Goal: Information Seeking & Learning: Learn about a topic

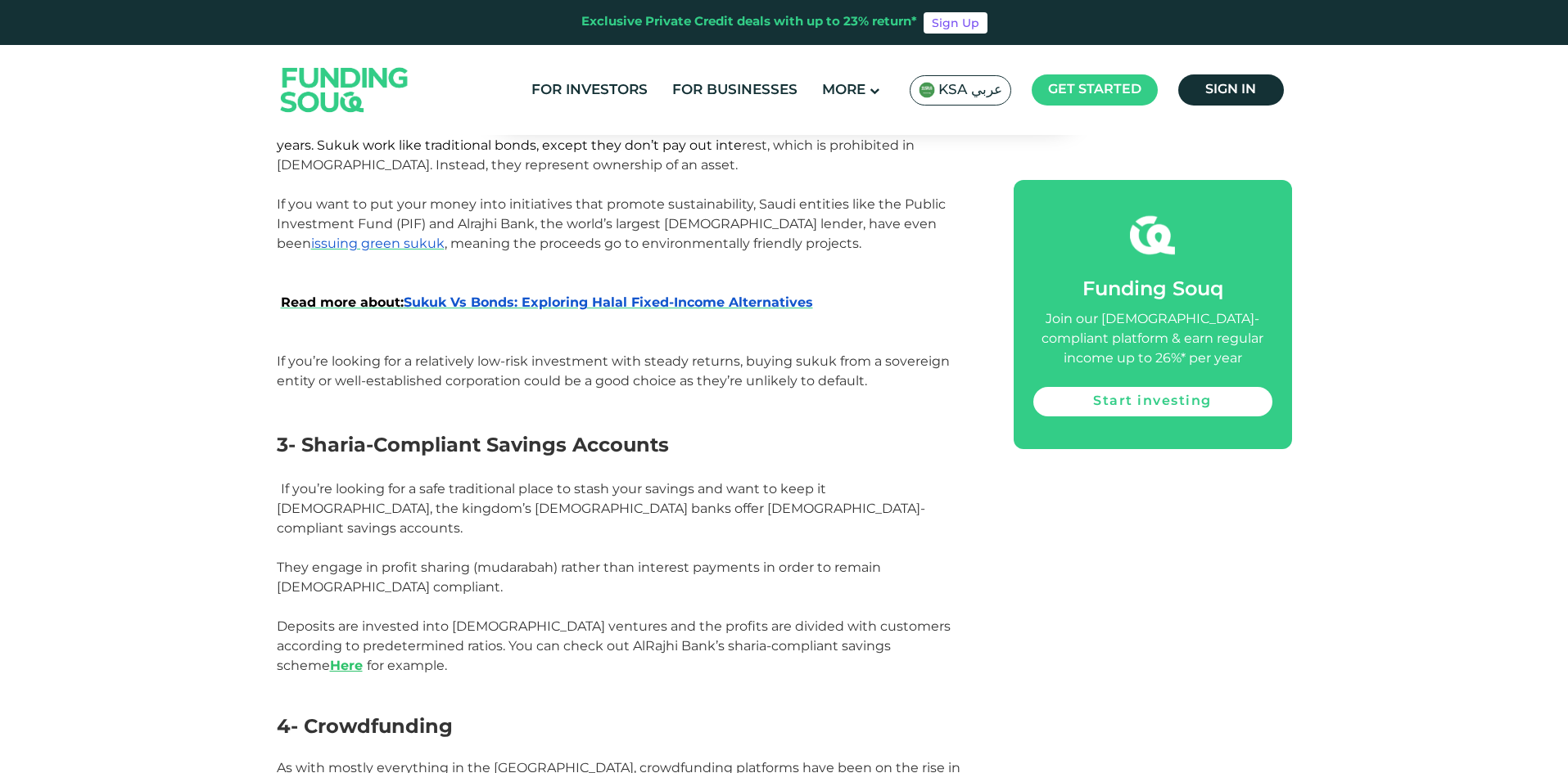
scroll to position [1718, 0]
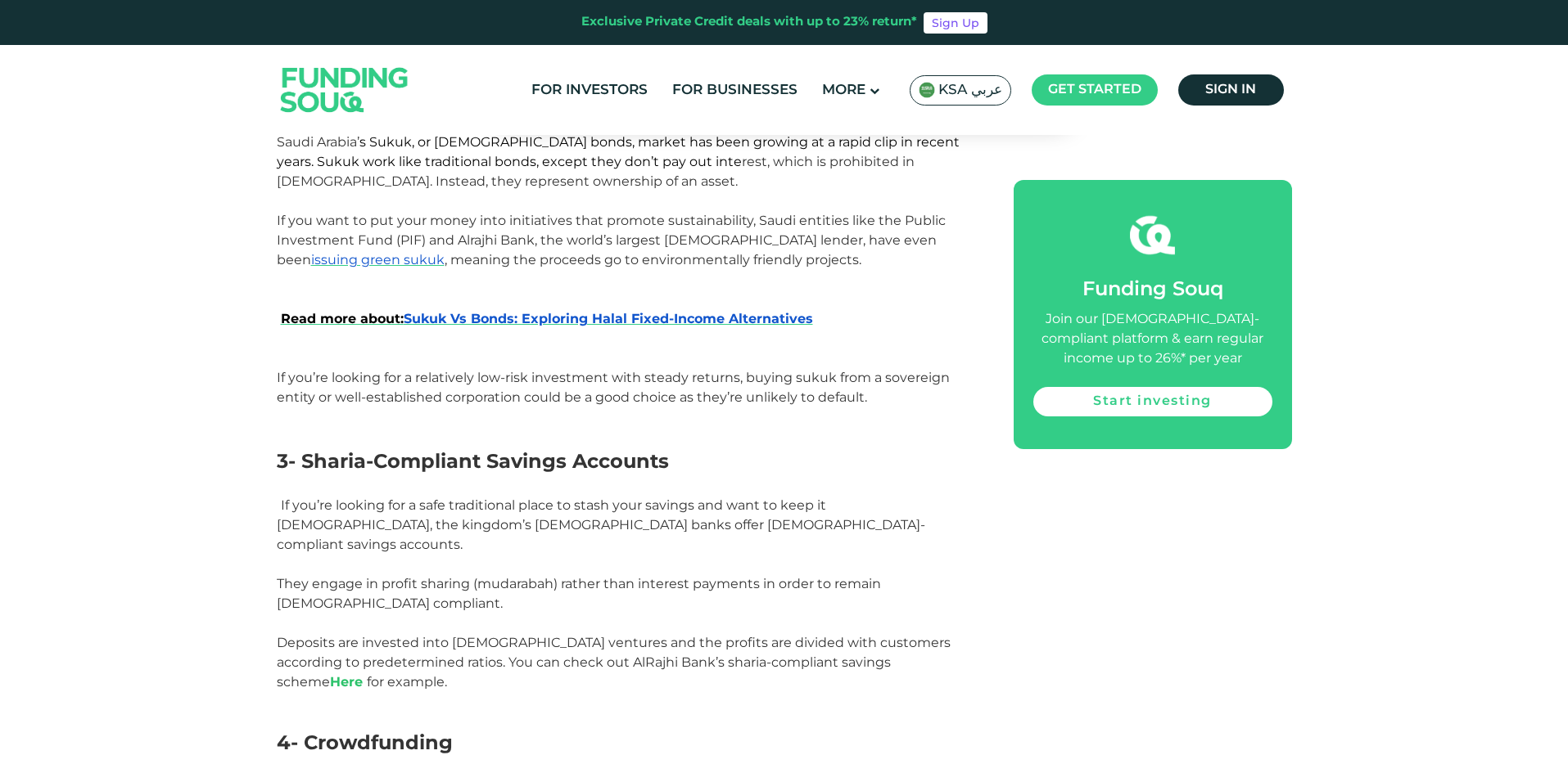
click at [362, 674] on link "Here" at bounding box center [346, 681] width 33 height 16
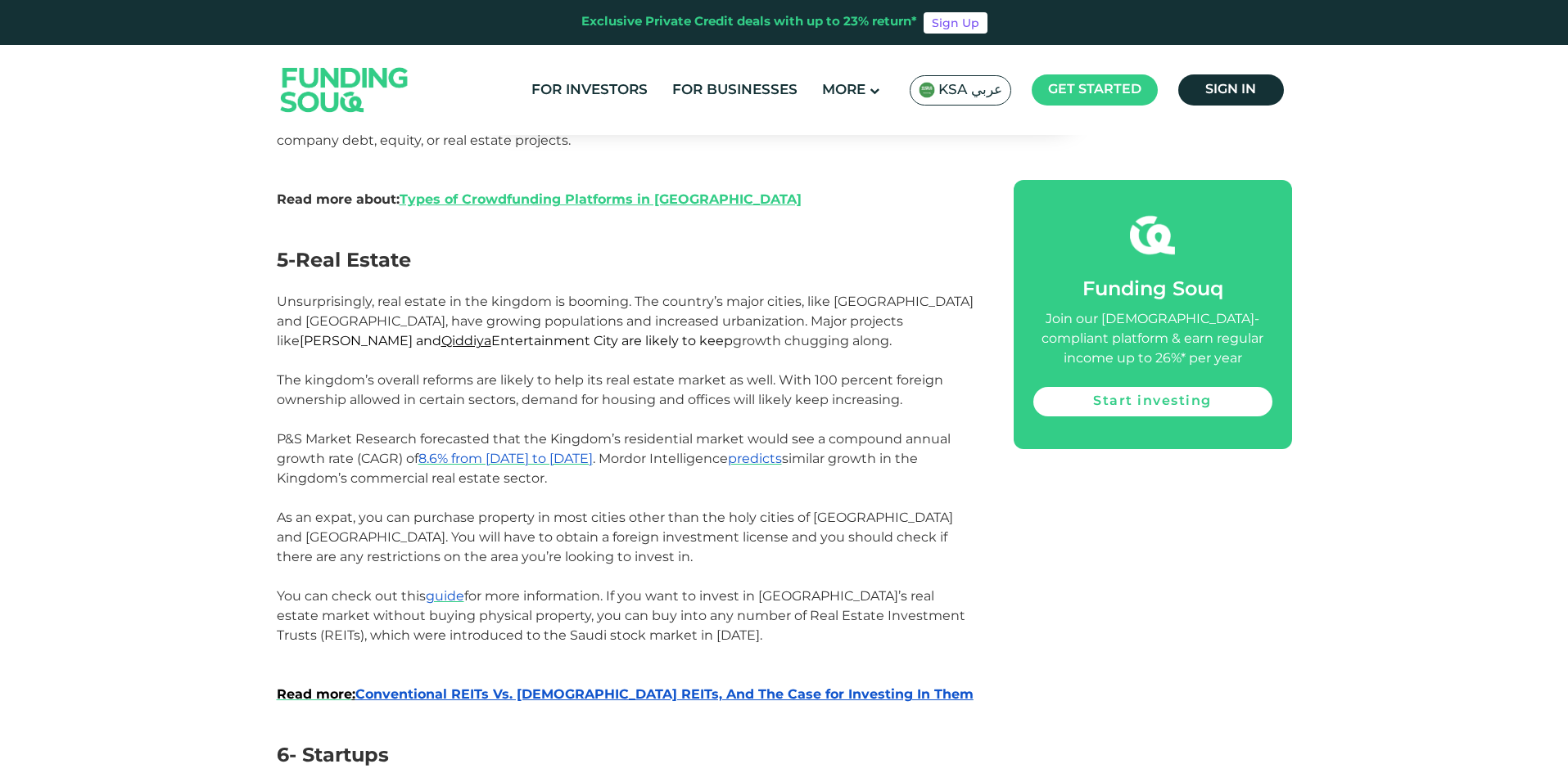
scroll to position [2455, 0]
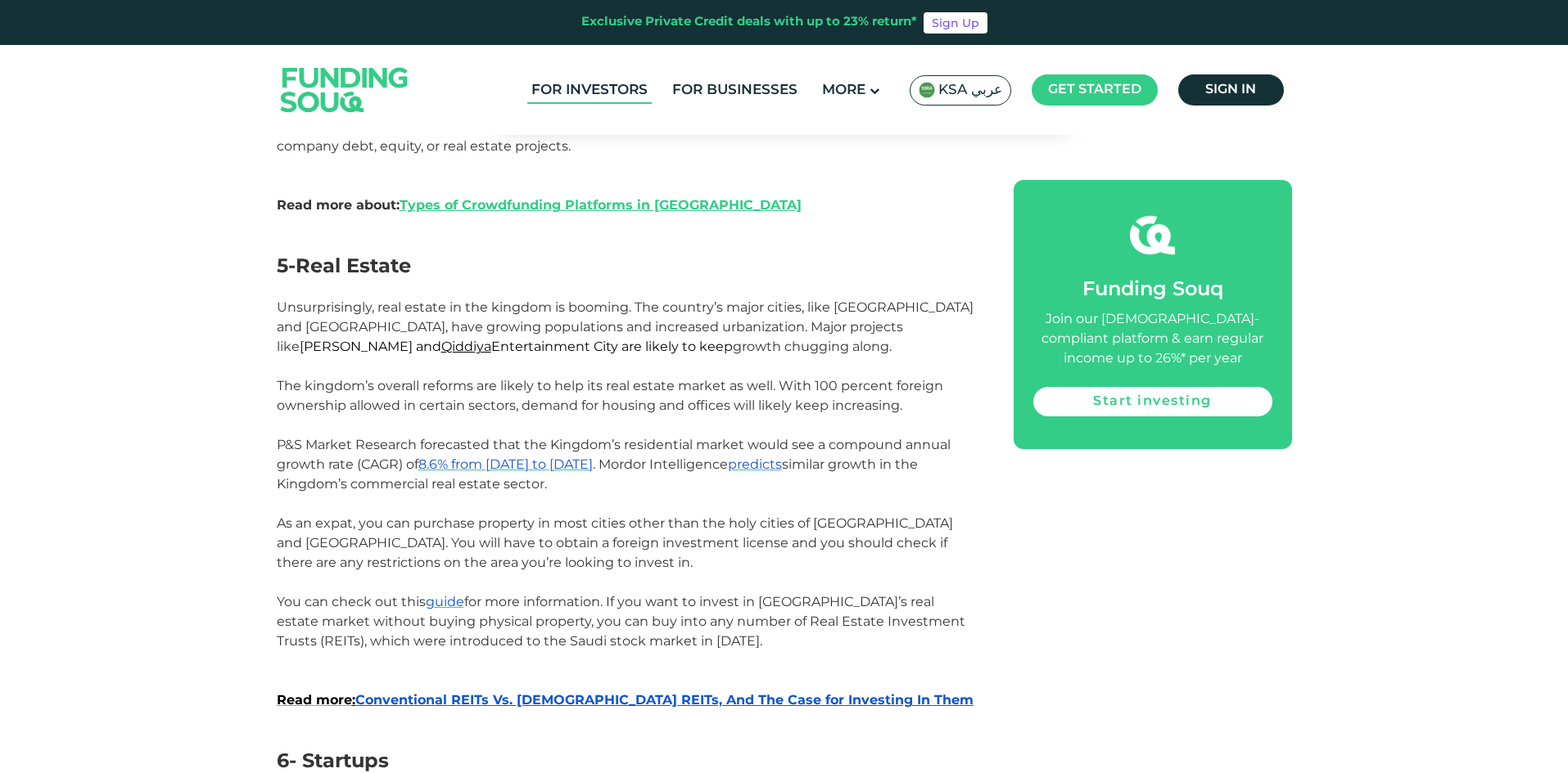
click at [566, 86] on link "For Investors" at bounding box center [589, 91] width 124 height 27
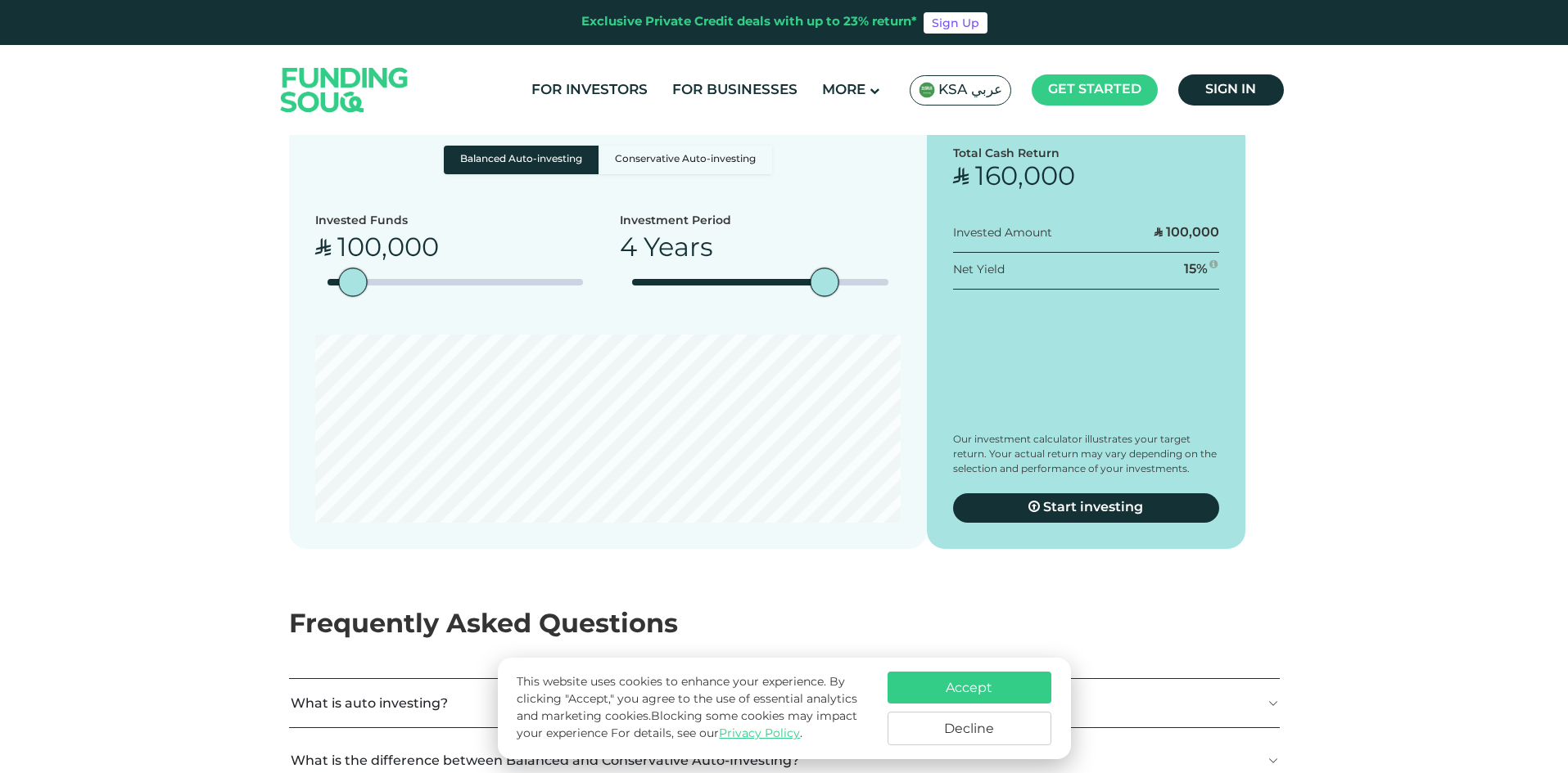
scroll to position [2291, 0]
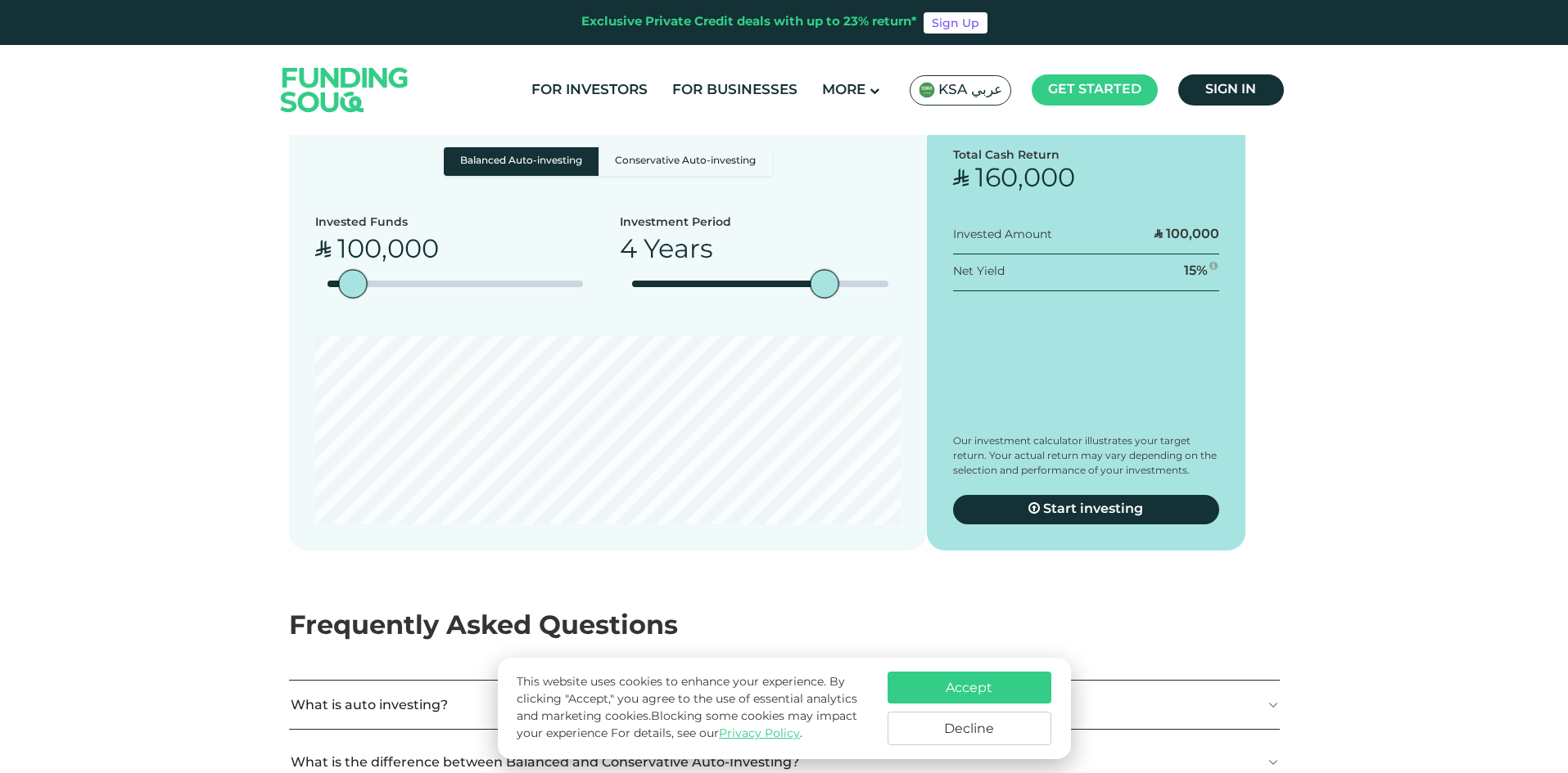
click at [967, 25] on div "Stock Market" at bounding box center [955, 14] width 110 height 21
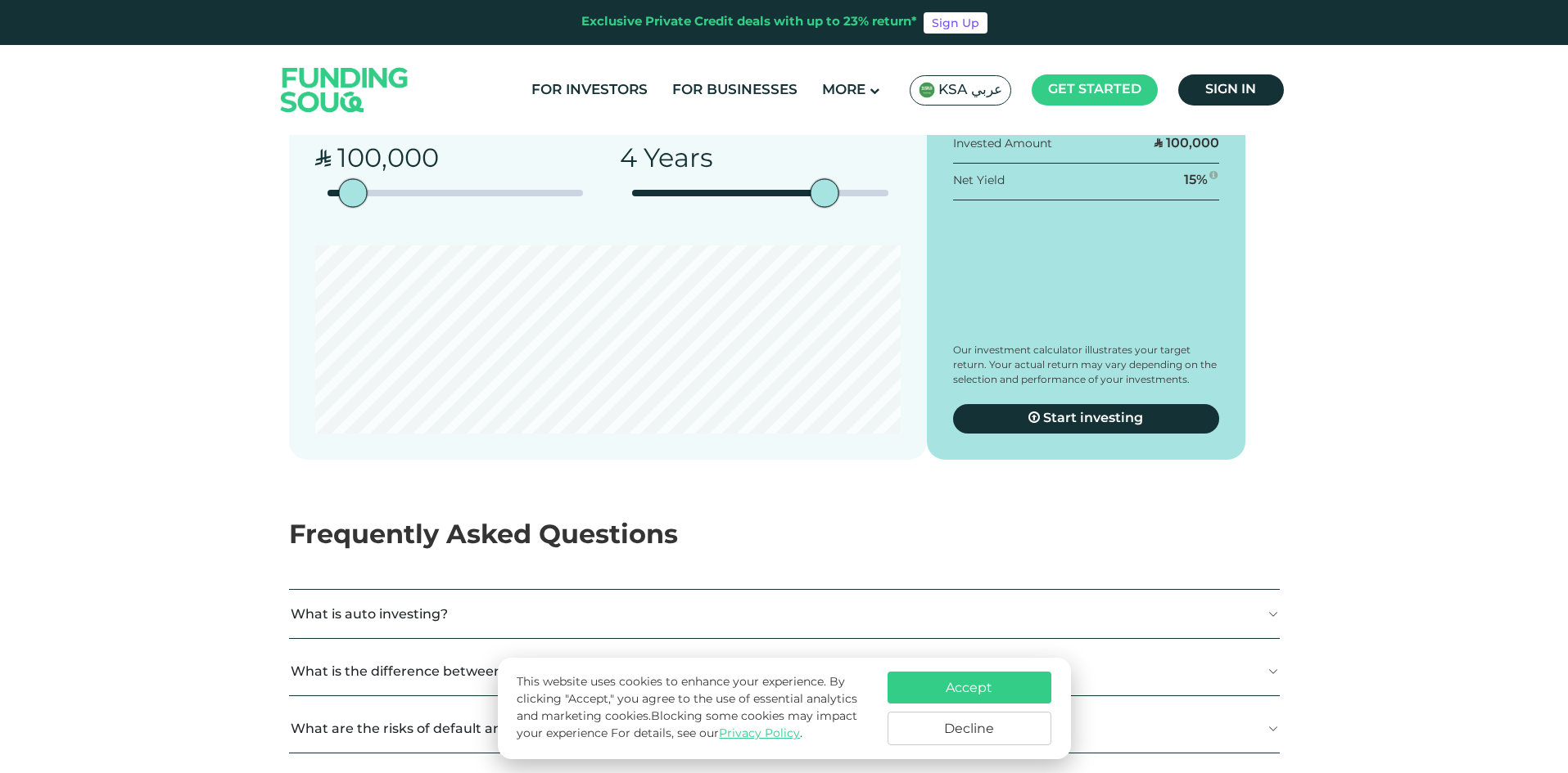
scroll to position [2210, 0]
